Goal: Transaction & Acquisition: Purchase product/service

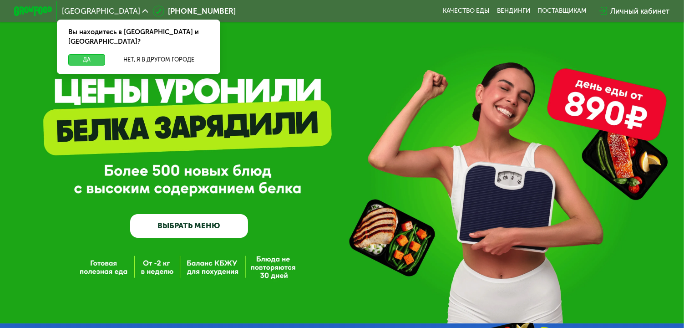
click at [84, 54] on button "Да" at bounding box center [86, 59] width 36 height 11
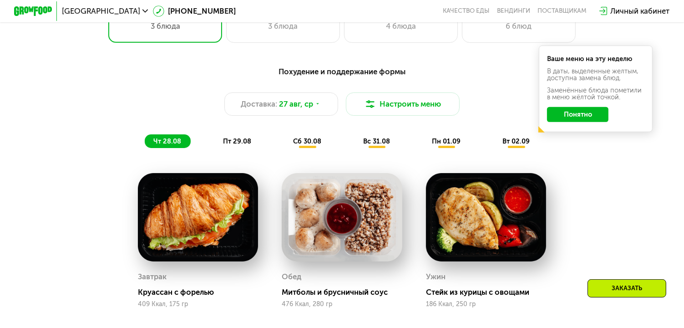
scroll to position [410, 0]
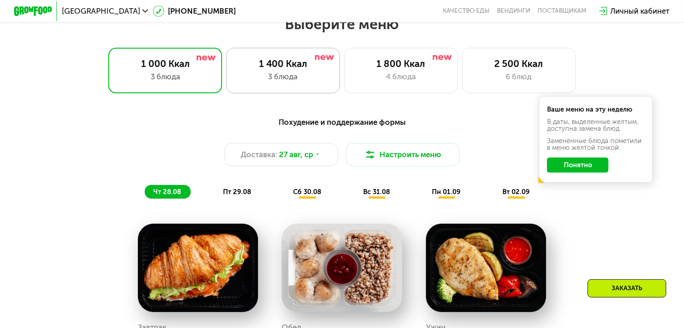
click at [344, 74] on div "1 400 Ккал 3 блюда" at bounding box center [401, 71] width 114 height 46
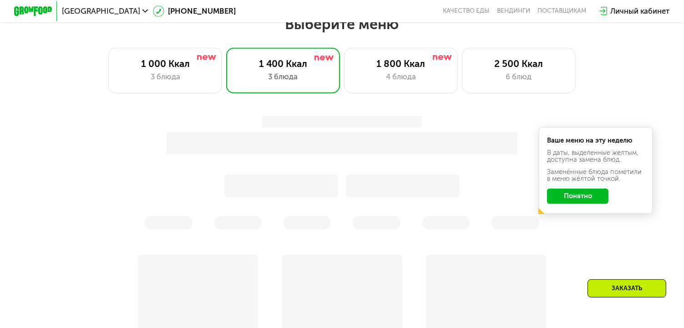
drag, startPoint x: 582, startPoint y: 198, endPoint x: 575, endPoint y: 198, distance: 6.8
click at [581, 198] on button "Понятно" at bounding box center [577, 195] width 61 height 15
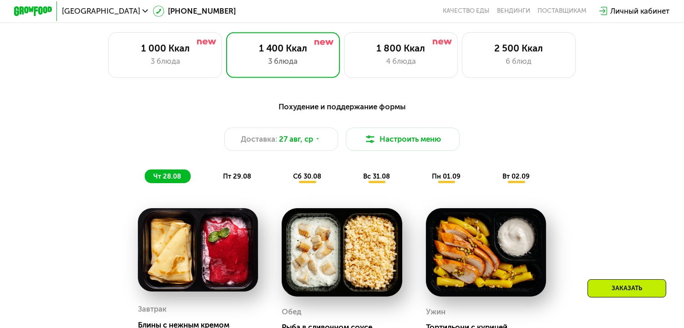
scroll to position [319, 0]
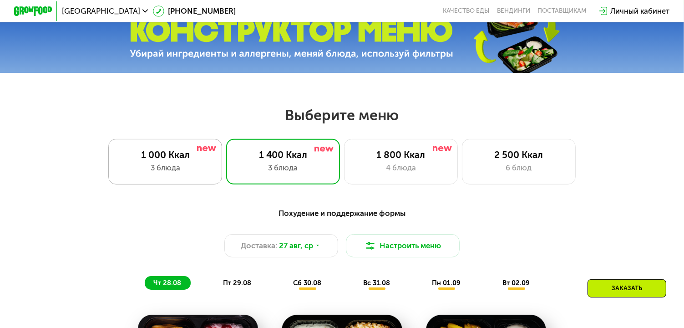
click at [181, 156] on div "1 000 Ккал" at bounding box center [165, 154] width 94 height 11
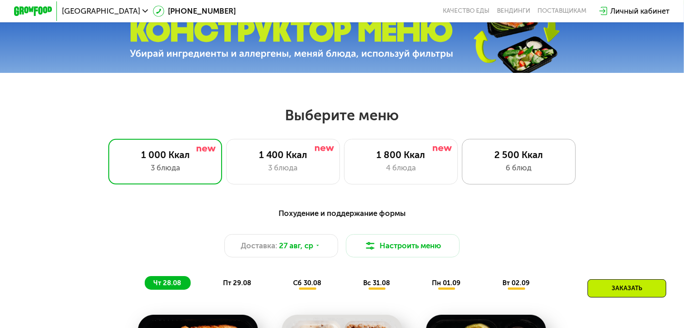
drag, startPoint x: 518, startPoint y: 170, endPoint x: 498, endPoint y: 180, distance: 22.4
click at [518, 170] on div "6 блюд" at bounding box center [518, 167] width 94 height 11
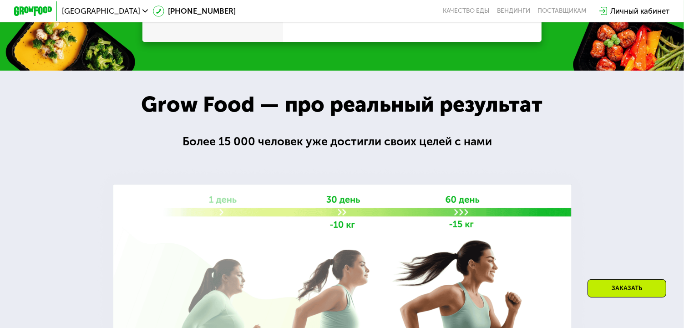
scroll to position [1138, 0]
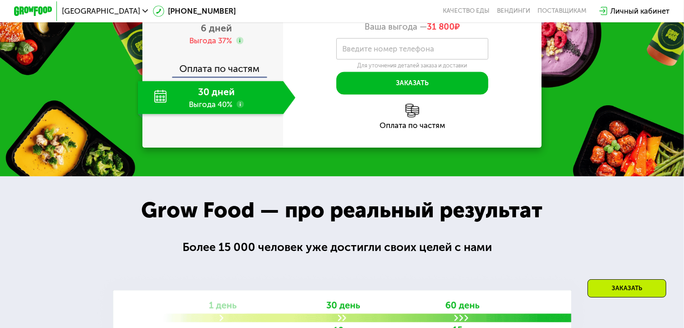
click at [216, 5] on span "2 дня" at bounding box center [216, -1] width 25 height 11
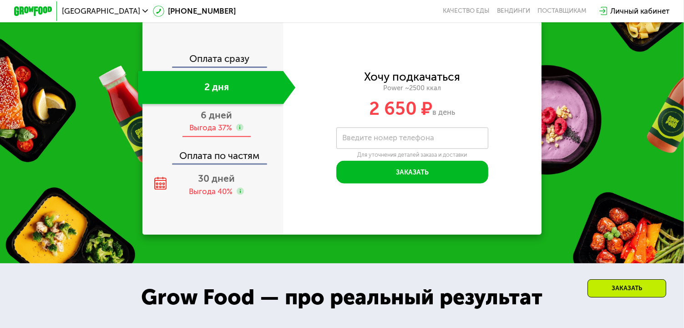
click at [216, 133] on div "Выгода 37%" at bounding box center [210, 127] width 43 height 10
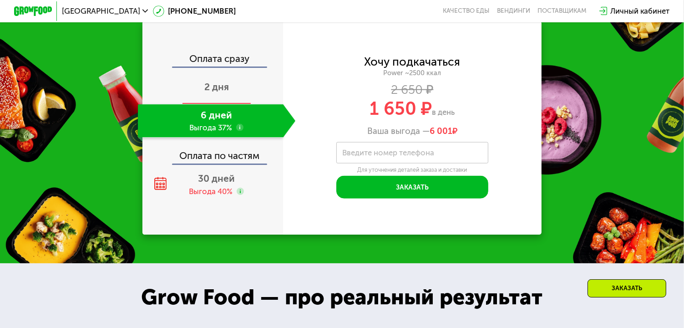
scroll to position [1147, 0]
click at [215, 92] on span "2 дня" at bounding box center [216, 86] width 25 height 11
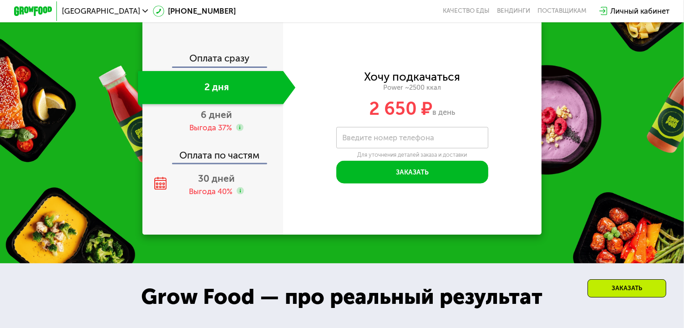
click at [214, 163] on div "Оплата по частям" at bounding box center [213, 152] width 140 height 22
click at [222, 196] on div "30 дней Выгода 40%" at bounding box center [217, 184] width 158 height 33
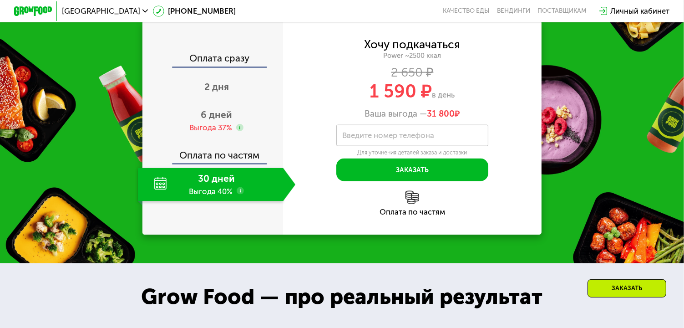
click at [411, 204] on img at bounding box center [411, 197] width 13 height 13
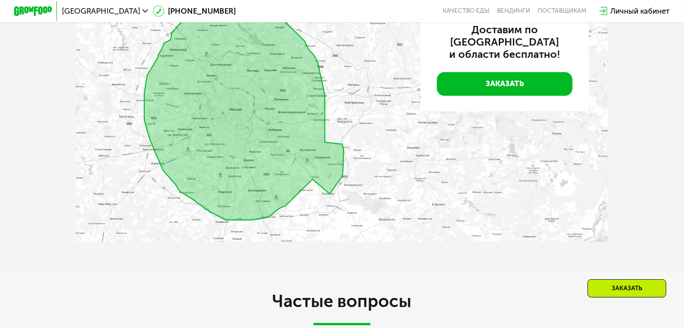
scroll to position [2148, 0]
